Goal: Transaction & Acquisition: Purchase product/service

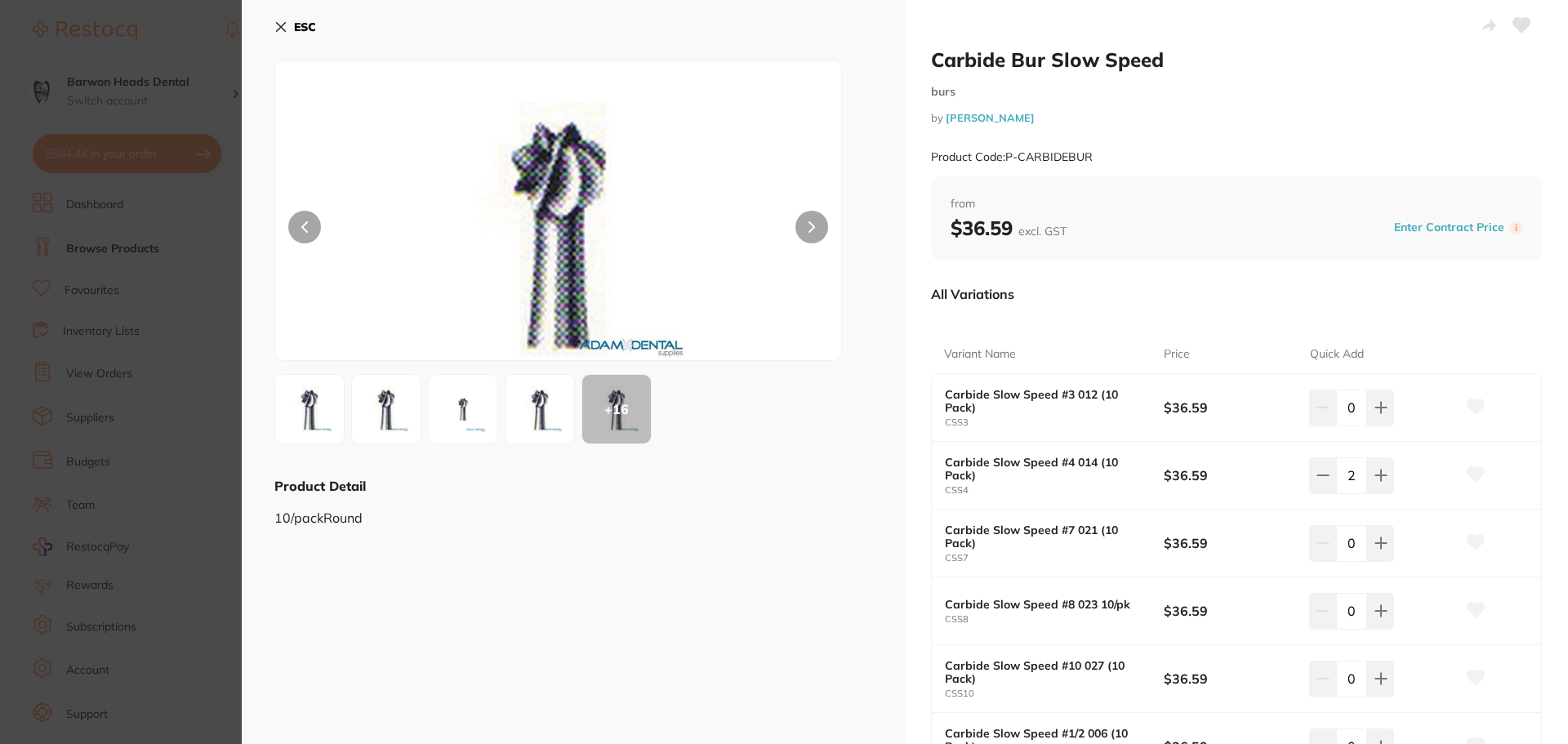
click at [292, 29] on button "ESC" at bounding box center [295, 27] width 42 height 27
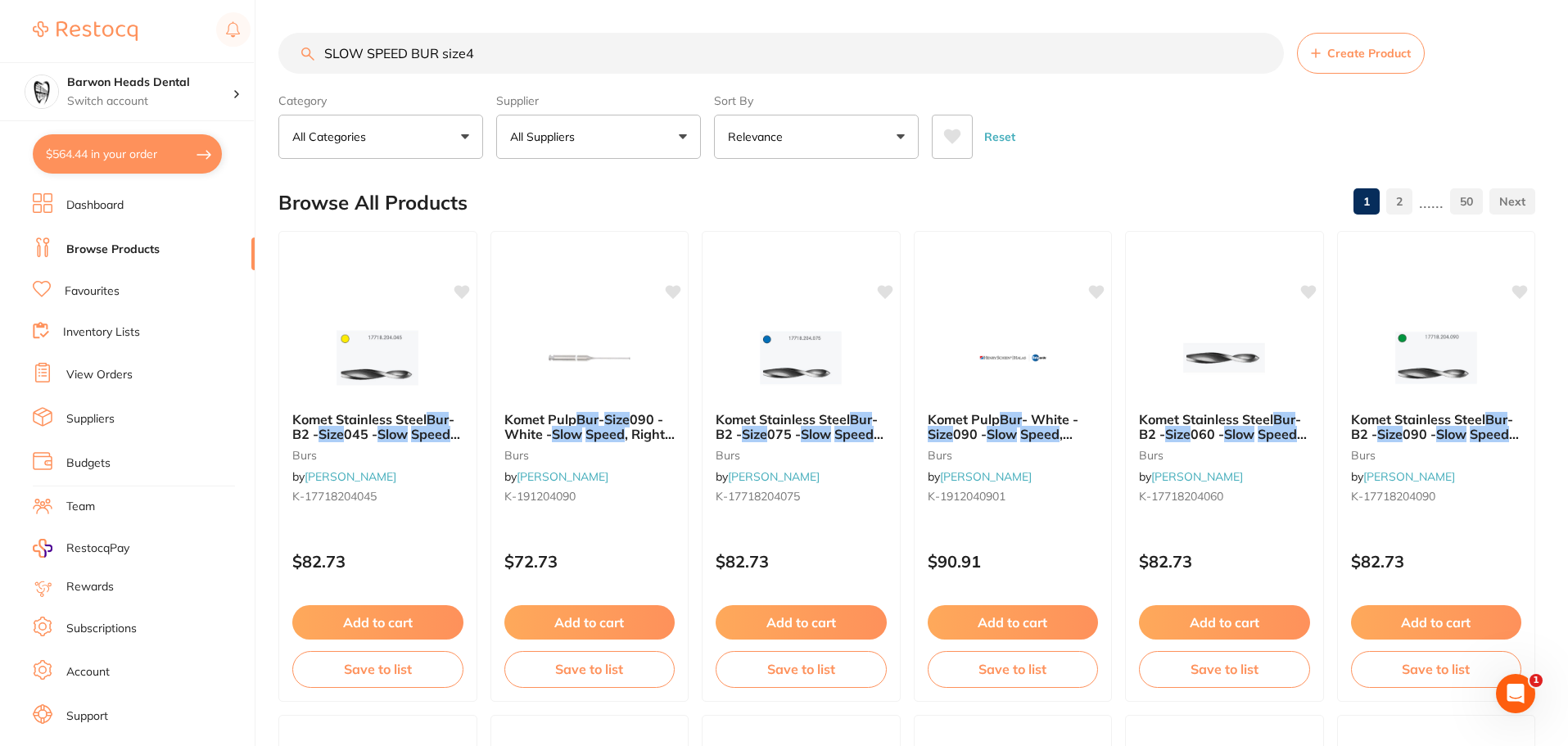
click at [139, 164] on button "$564.44 in your order" at bounding box center [127, 154] width 189 height 40
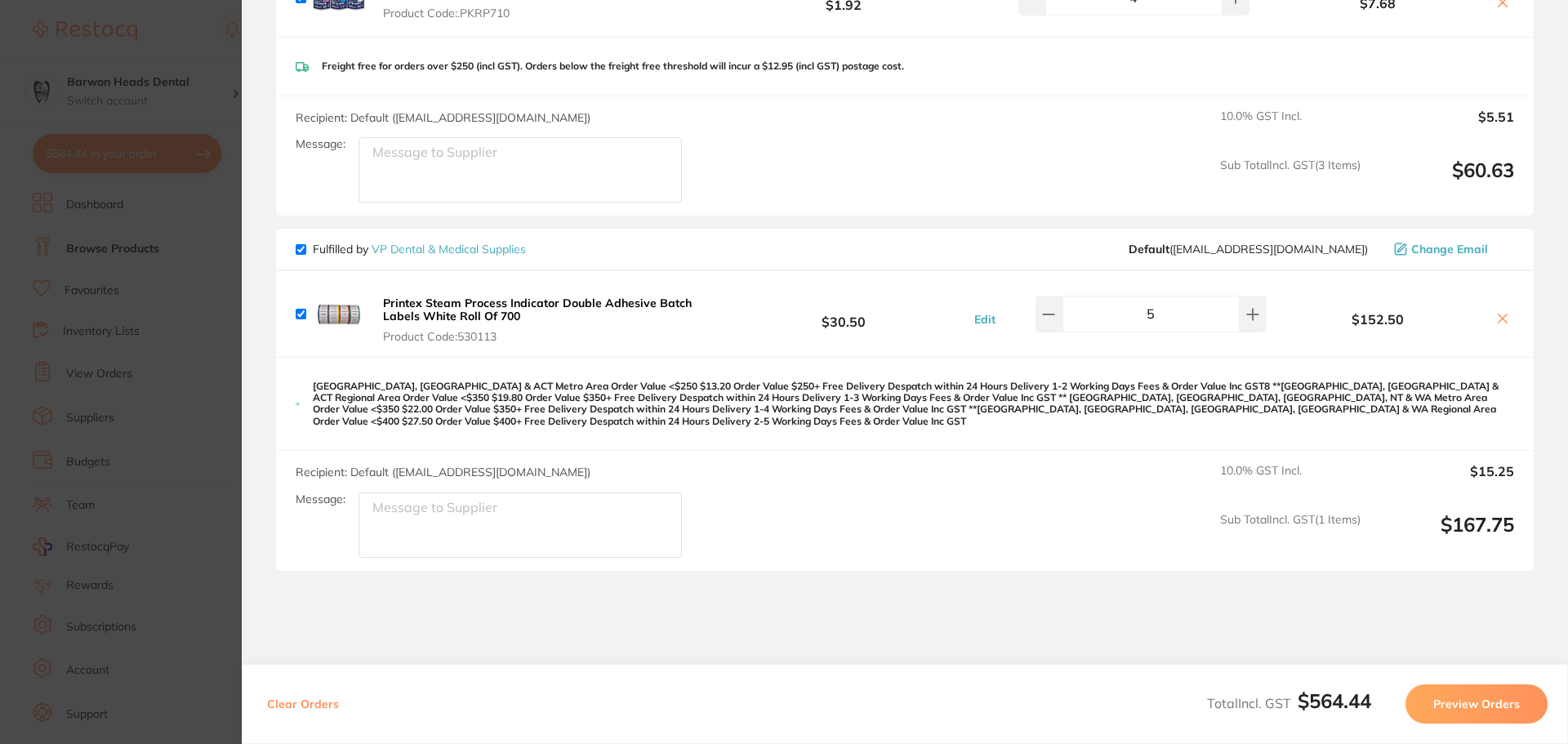
scroll to position [1522, 0]
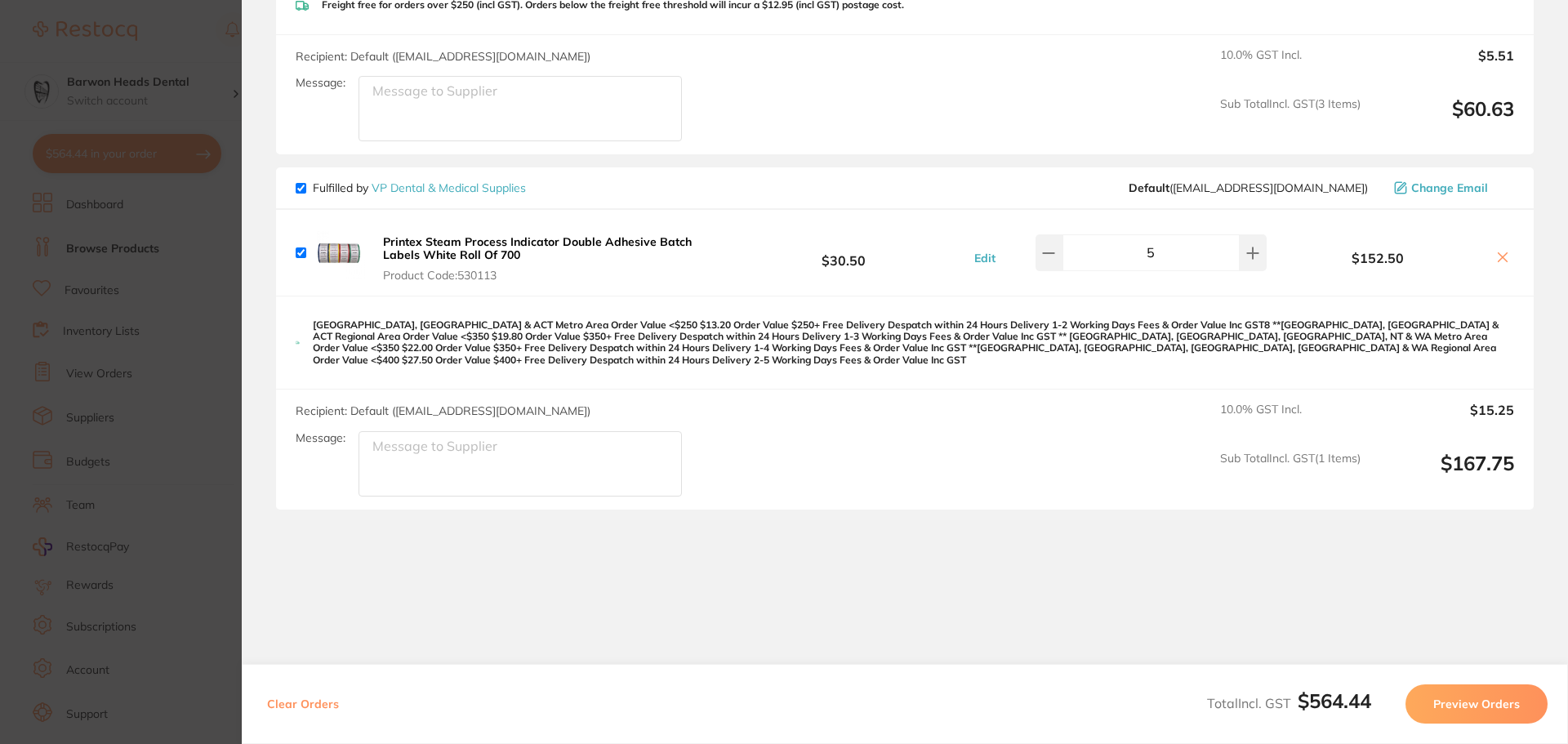
drag, startPoint x: 108, startPoint y: 345, endPoint x: 200, endPoint y: 161, distance: 205.7
click at [108, 345] on section "Update RRP Set your pre negotiated price for this item. Item Agreed RRP (excl. …" at bounding box center [784, 372] width 1568 height 744
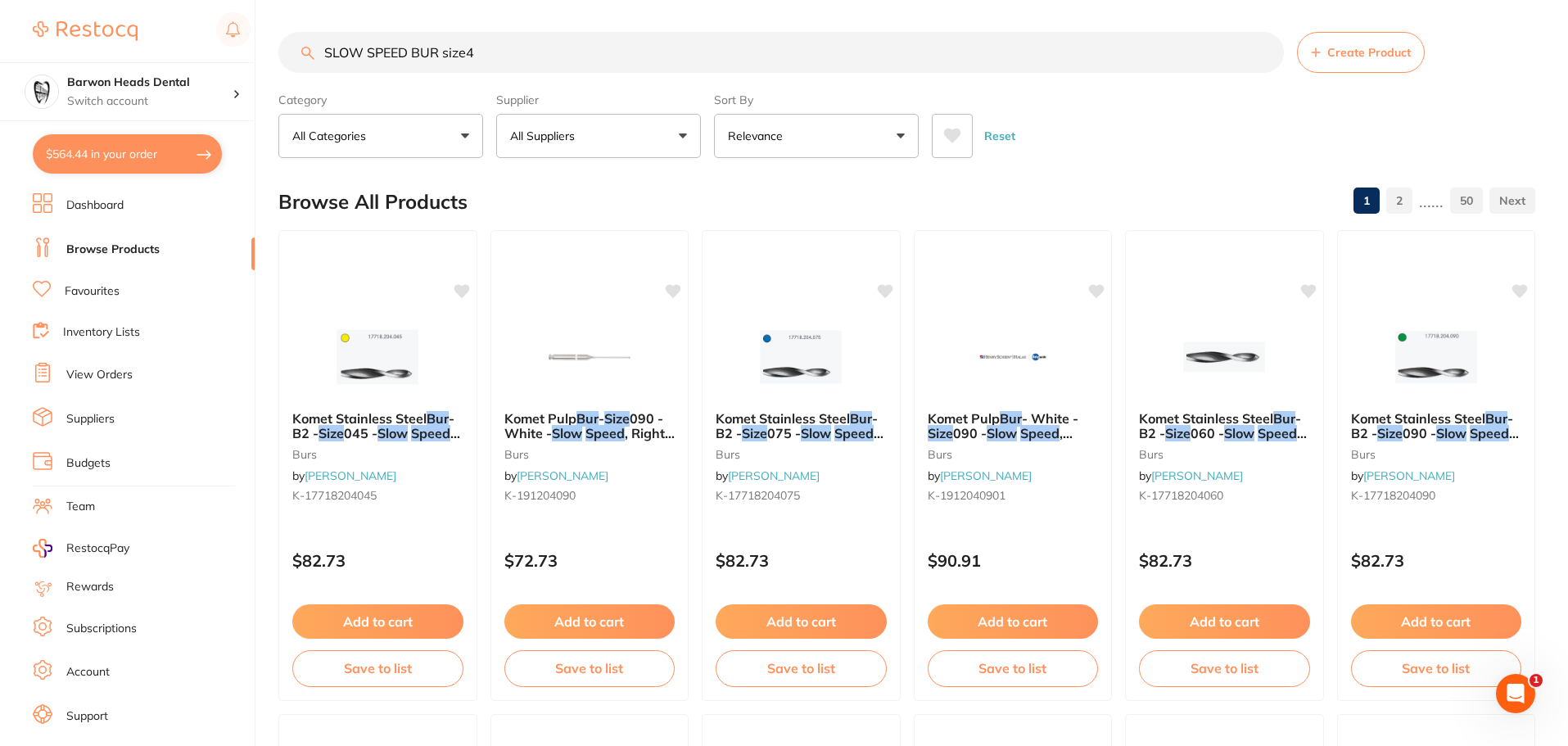
scroll to position [0, 0]
click at [640, 56] on input "SLOW SPEED BUR size4" at bounding box center [781, 53] width 1005 height 41
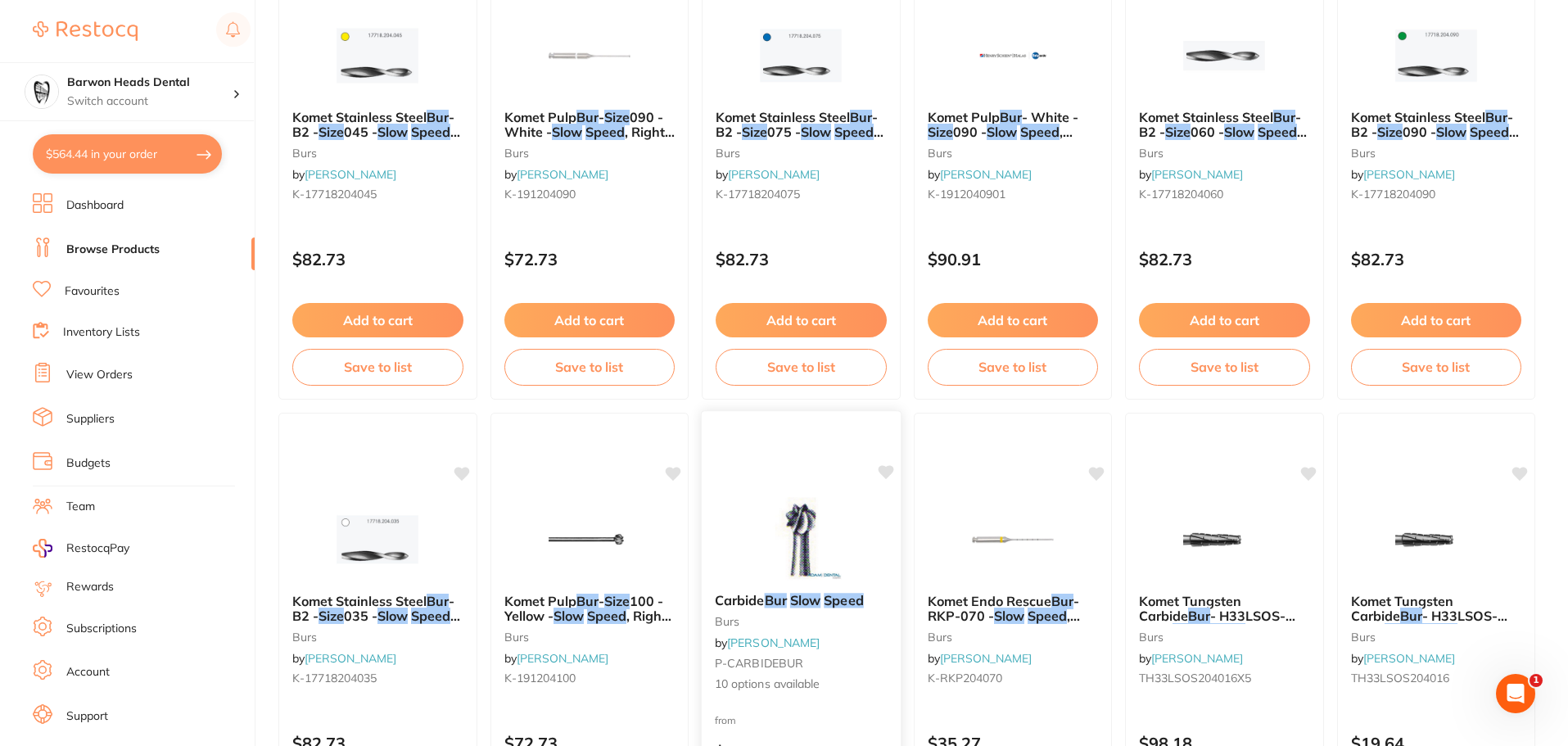
scroll to position [655, 0]
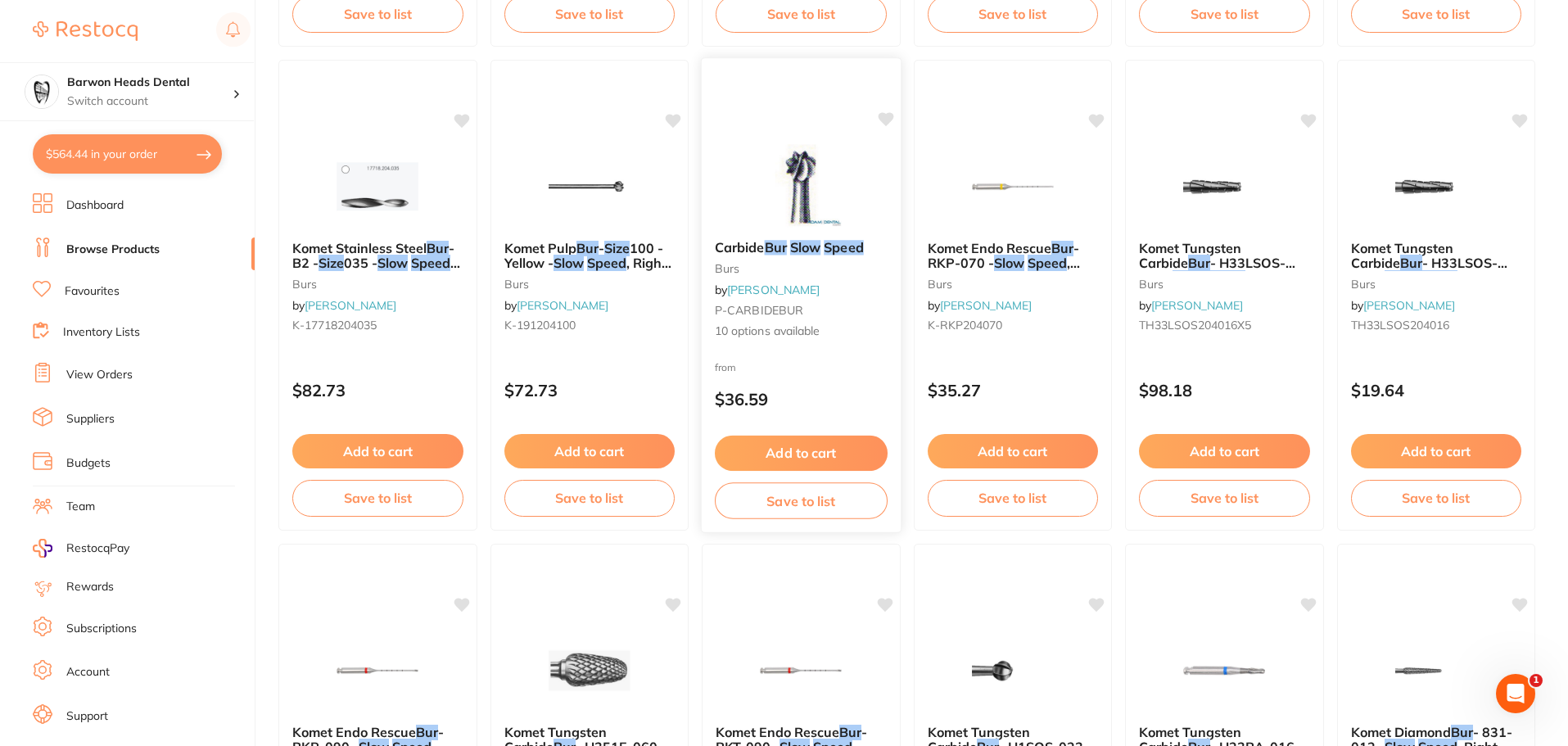
click at [805, 288] on div "Carbide Bur Slow Speed burs by [PERSON_NAME] P-CARBIDEBUR 10 options available" at bounding box center [802, 290] width 199 height 126
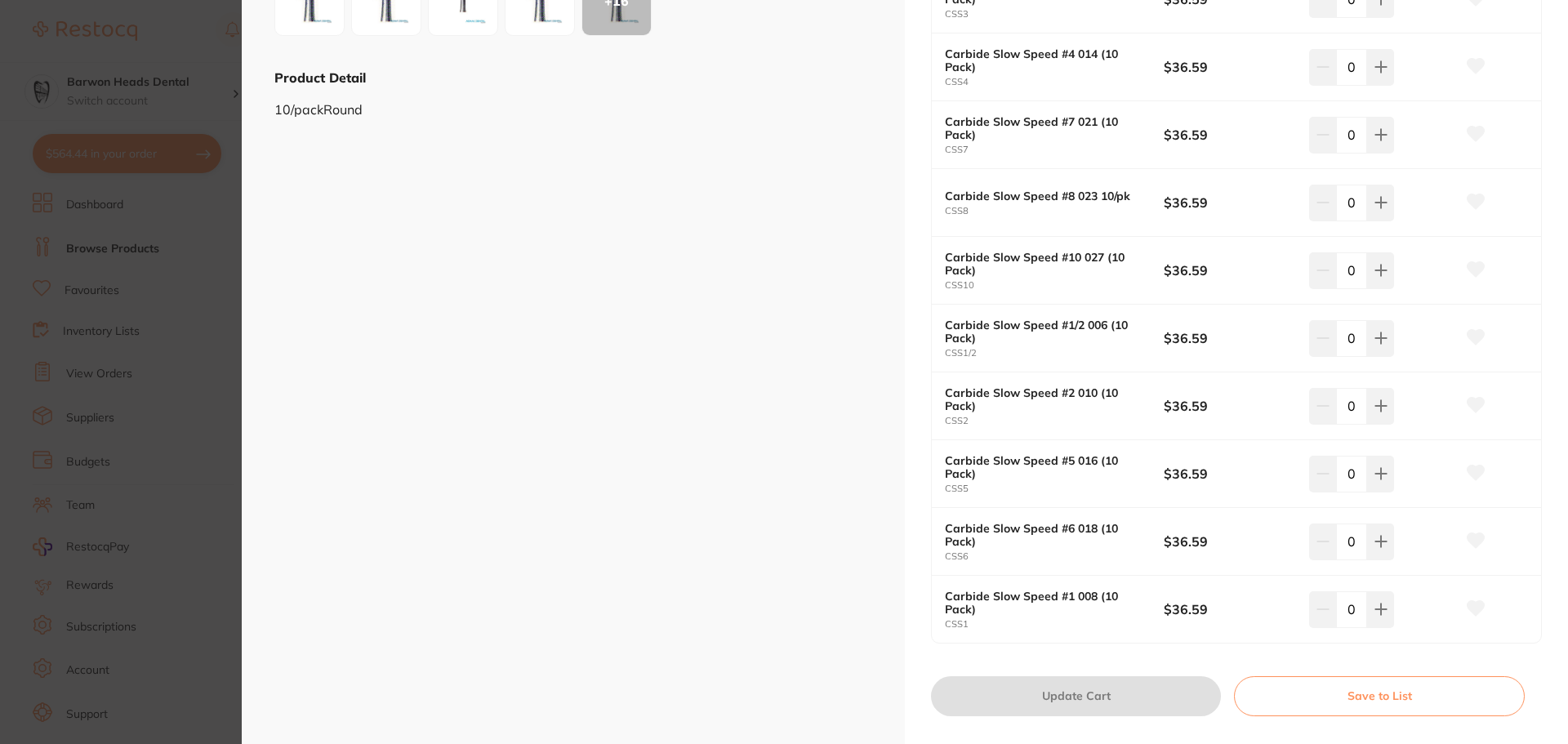
scroll to position [327, 0]
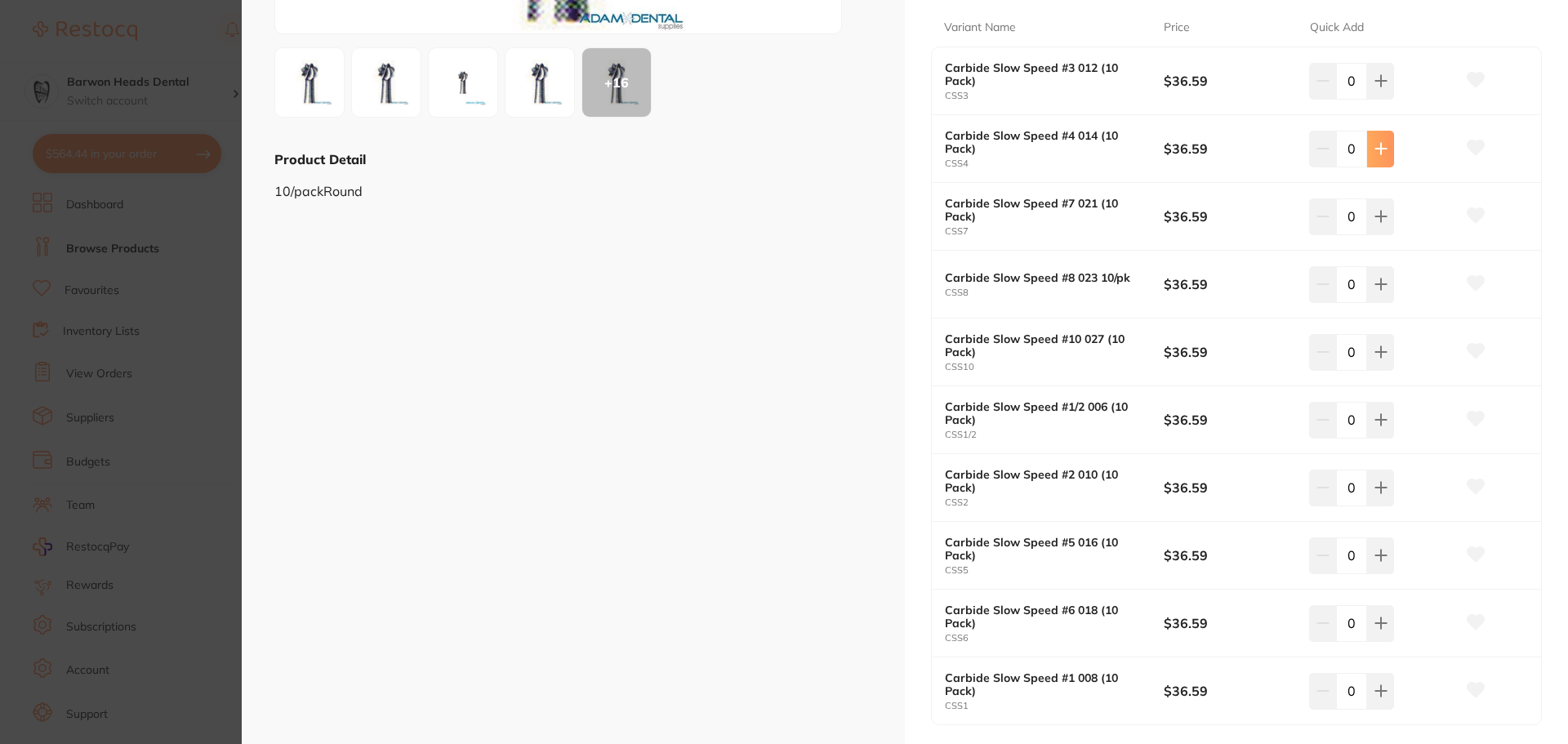
click at [1379, 147] on icon at bounding box center [1380, 148] width 13 height 13
type input "3"
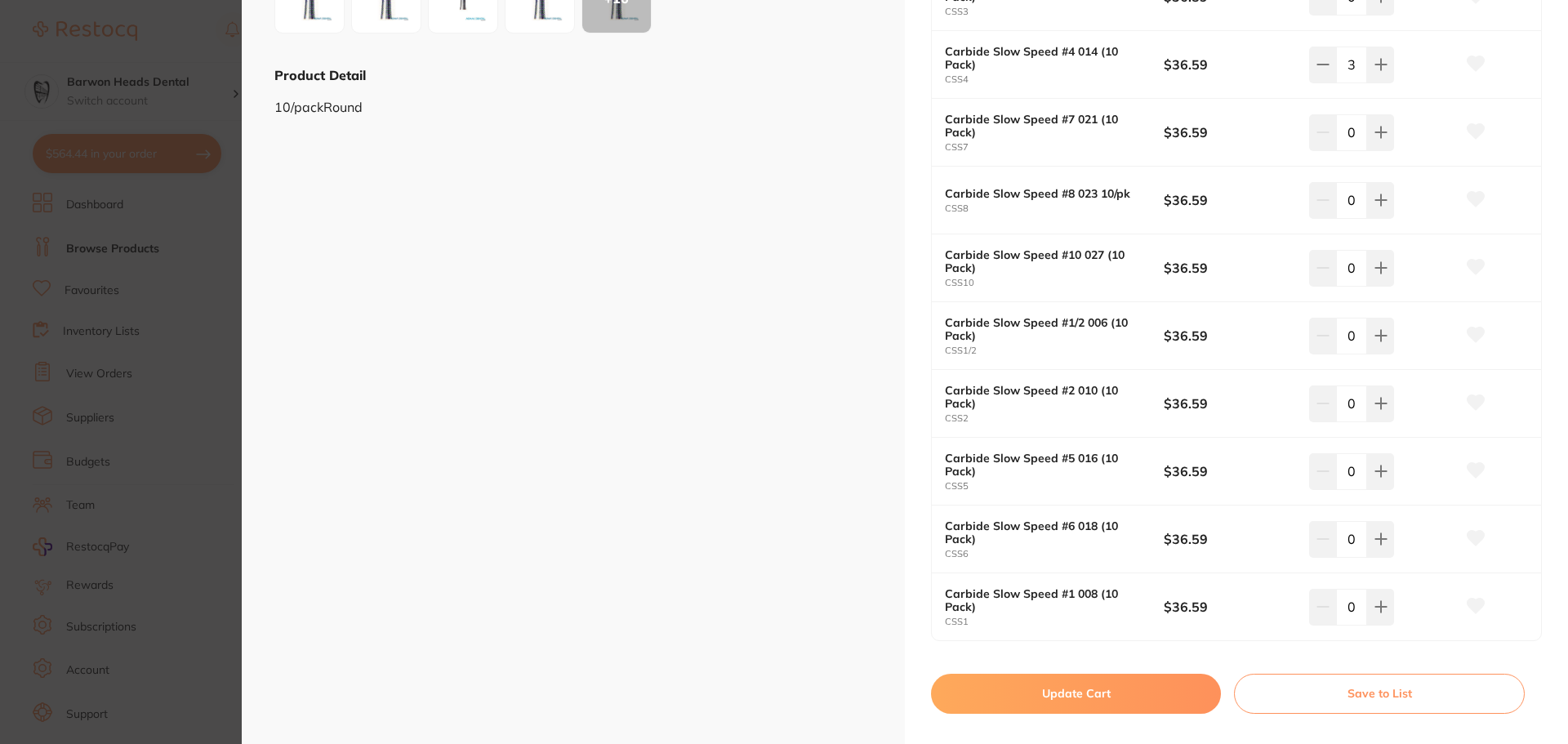
scroll to position [439, 0]
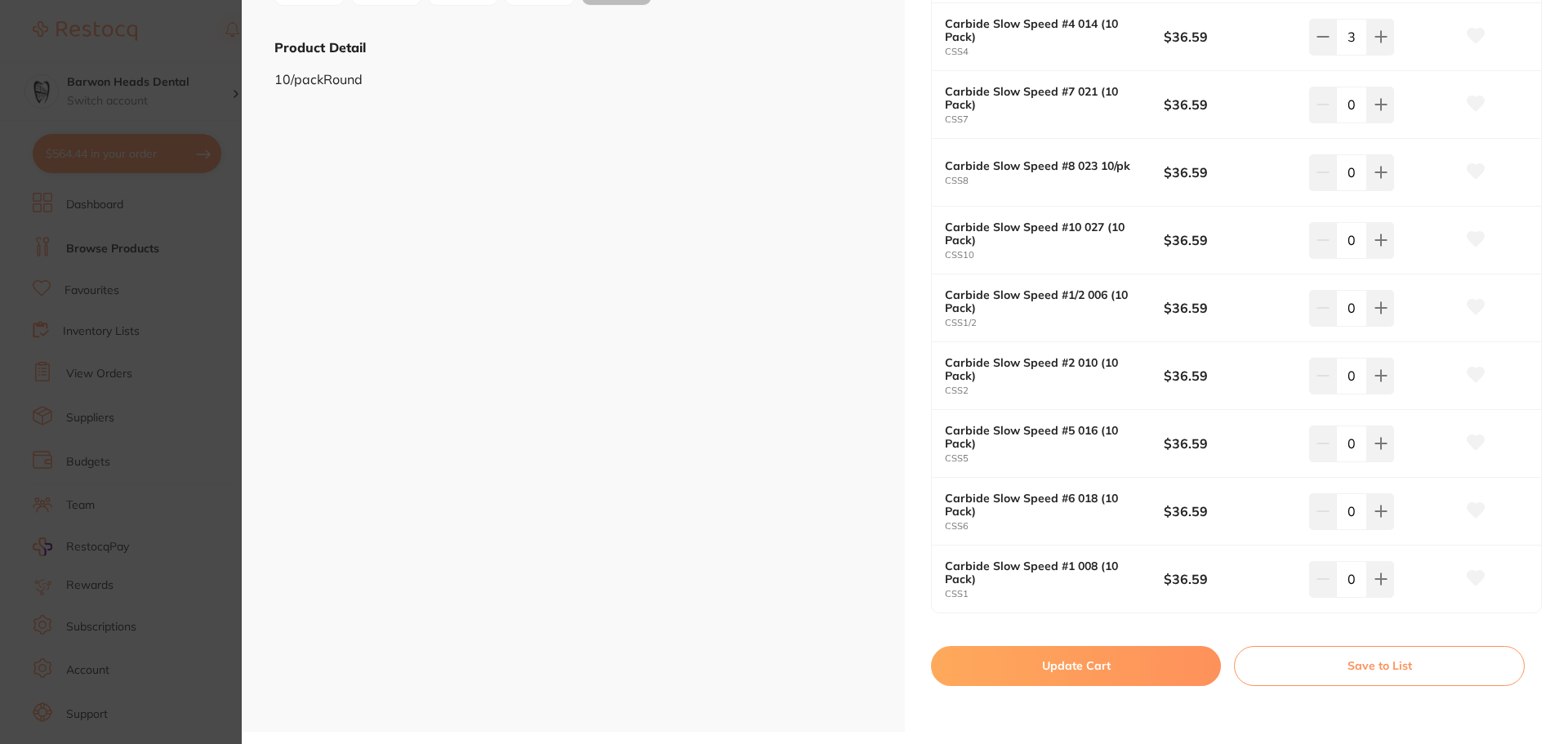
click at [1077, 668] on button "Update Cart" at bounding box center [1075, 666] width 290 height 39
checkbox input "false"
